Goal: Task Accomplishment & Management: Manage account settings

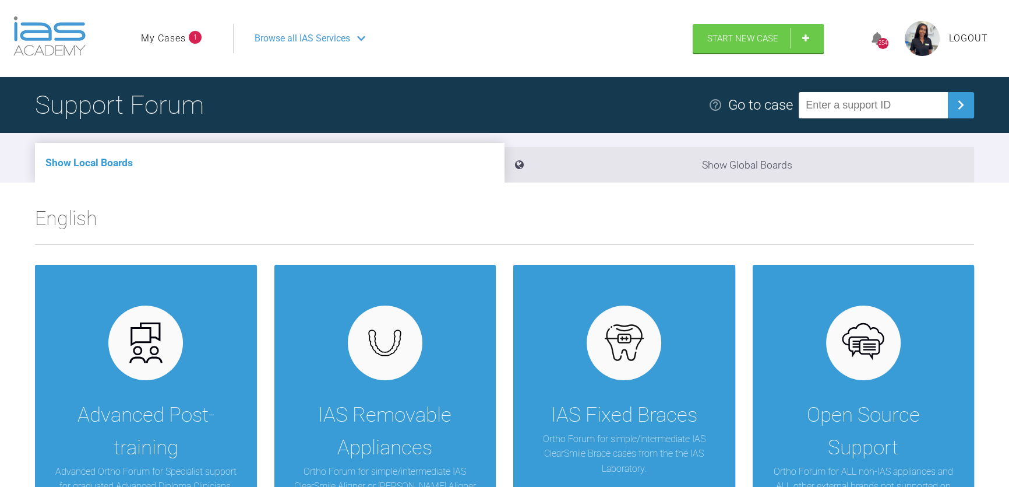
click at [181, 51] on ul "My Cases 1" at bounding box center [187, 38] width 92 height 29
click at [171, 34] on link "My Cases" at bounding box center [163, 38] width 45 height 15
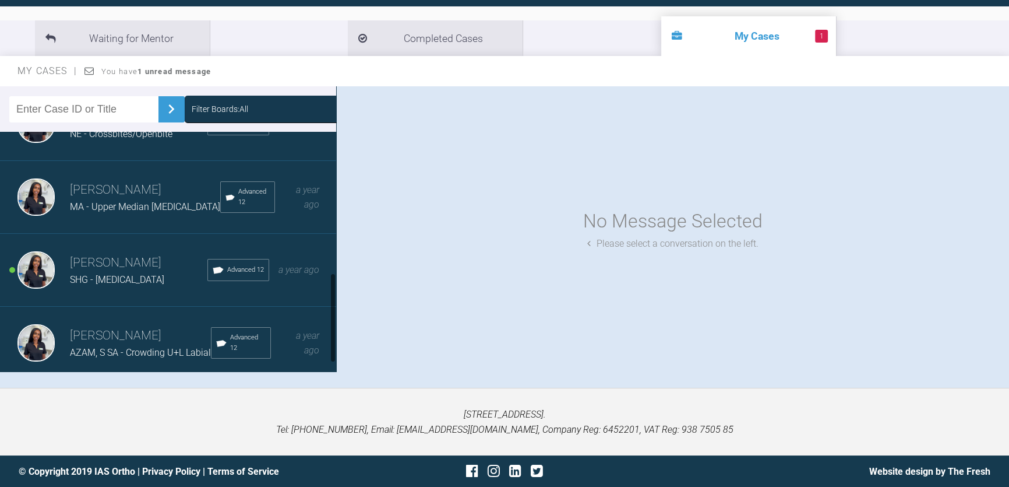
scroll to position [364, 0]
click at [112, 274] on span "SHG - [MEDICAL_DATA]" at bounding box center [117, 279] width 94 height 11
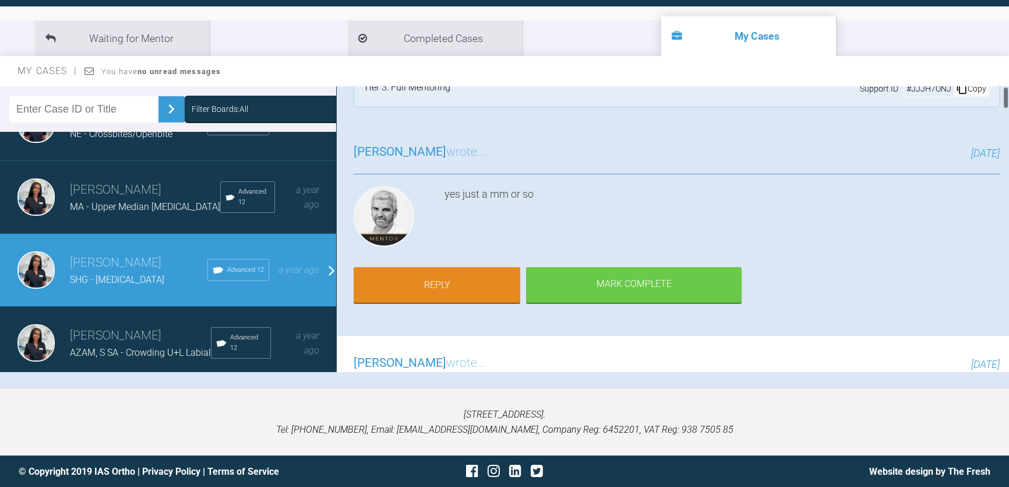
click at [496, 244] on div "[PERSON_NAME] wrote... [DATE] yes just a mm or so Reply Mark Complete" at bounding box center [676, 230] width 681 height 211
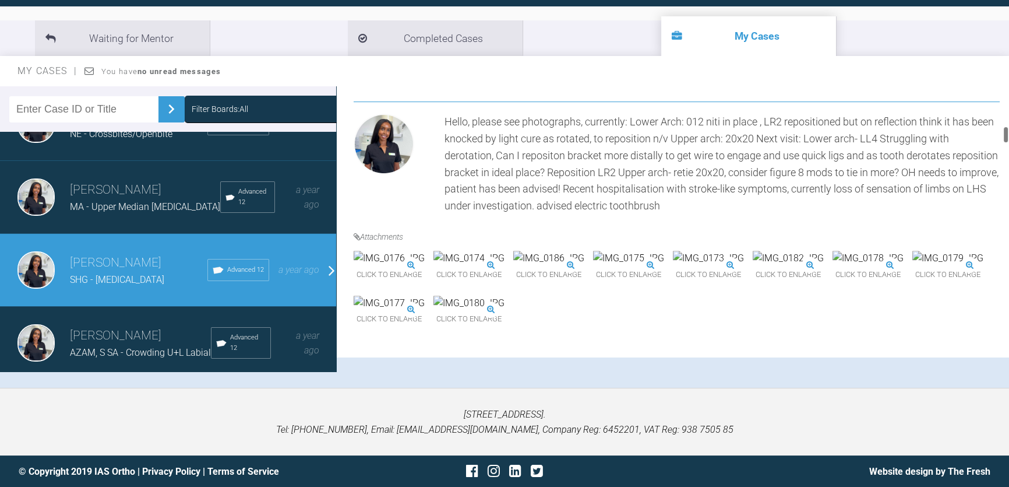
scroll to position [741, 0]
